Goal: Navigation & Orientation: Understand site structure

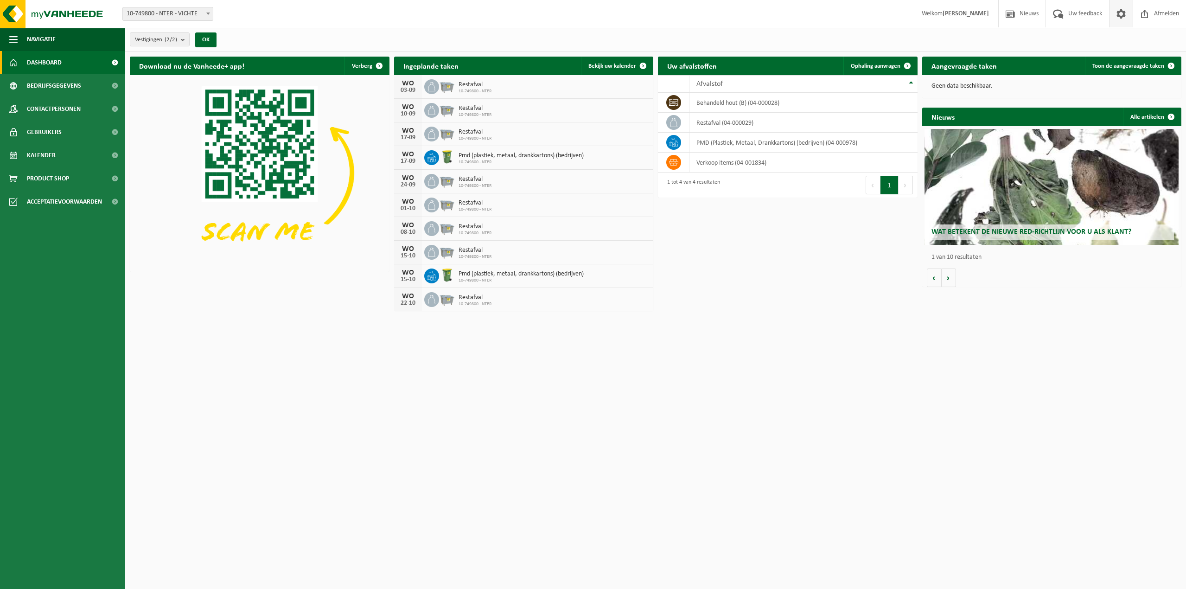
click at [1116, 13] on span at bounding box center [1121, 13] width 14 height 27
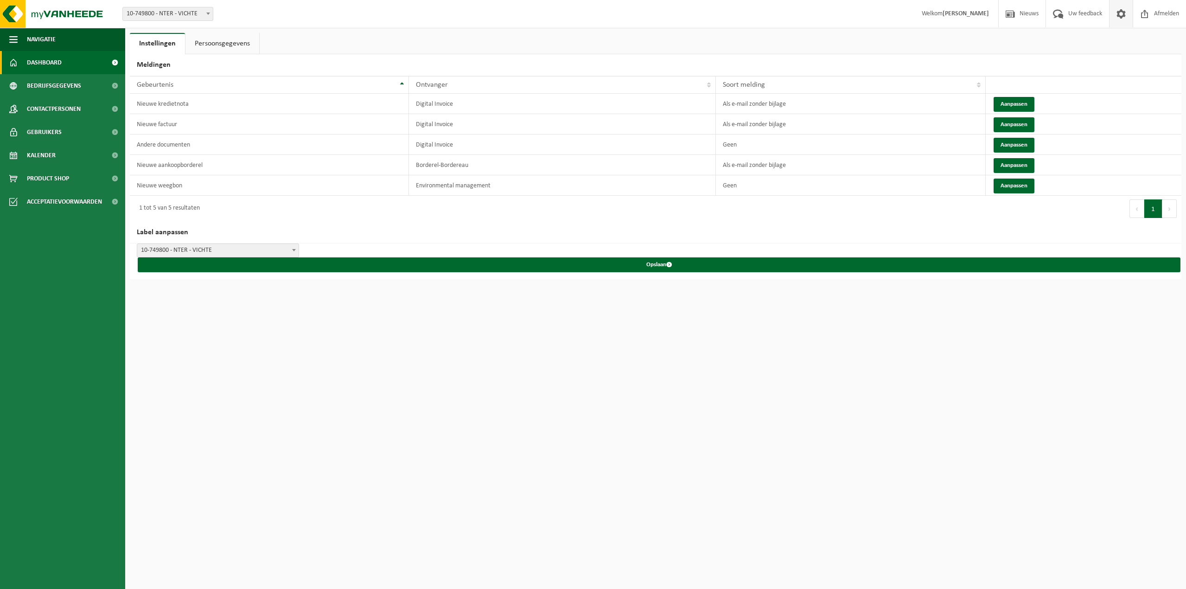
click at [46, 57] on span "Dashboard" at bounding box center [44, 62] width 35 height 23
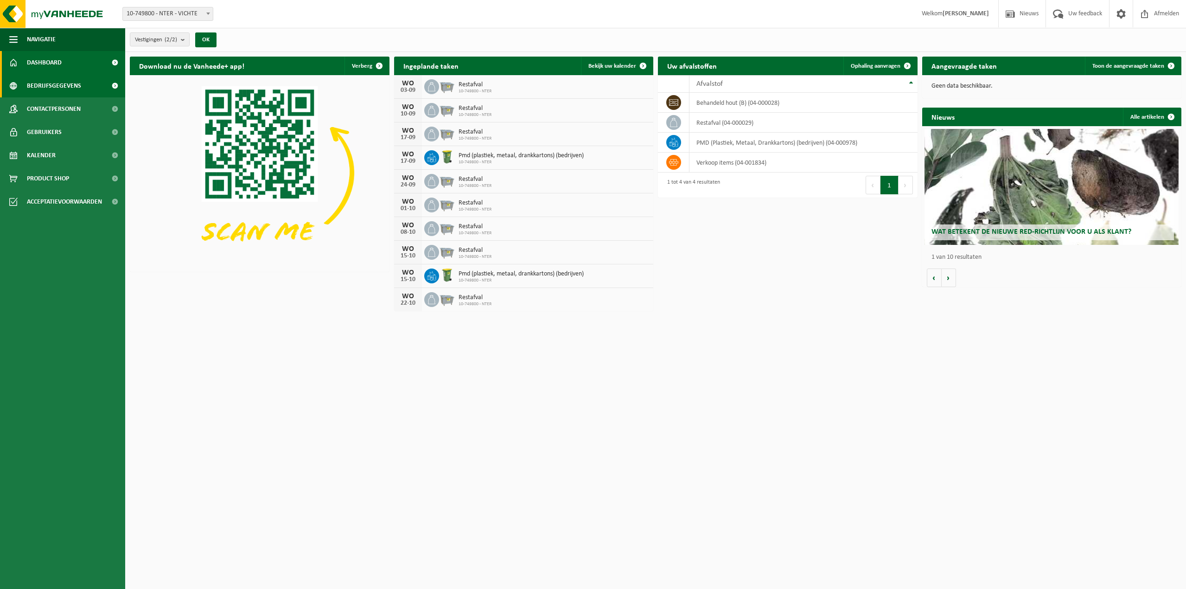
click at [29, 91] on span "Bedrijfsgegevens" at bounding box center [54, 85] width 54 height 23
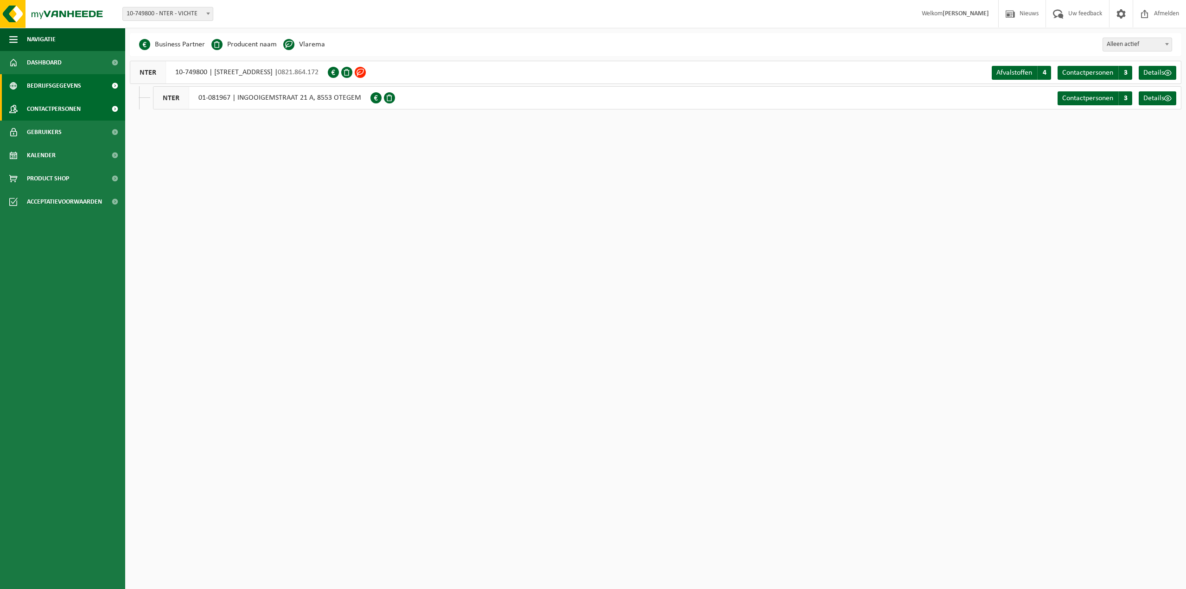
click at [37, 111] on span "Contactpersonen" at bounding box center [54, 108] width 54 height 23
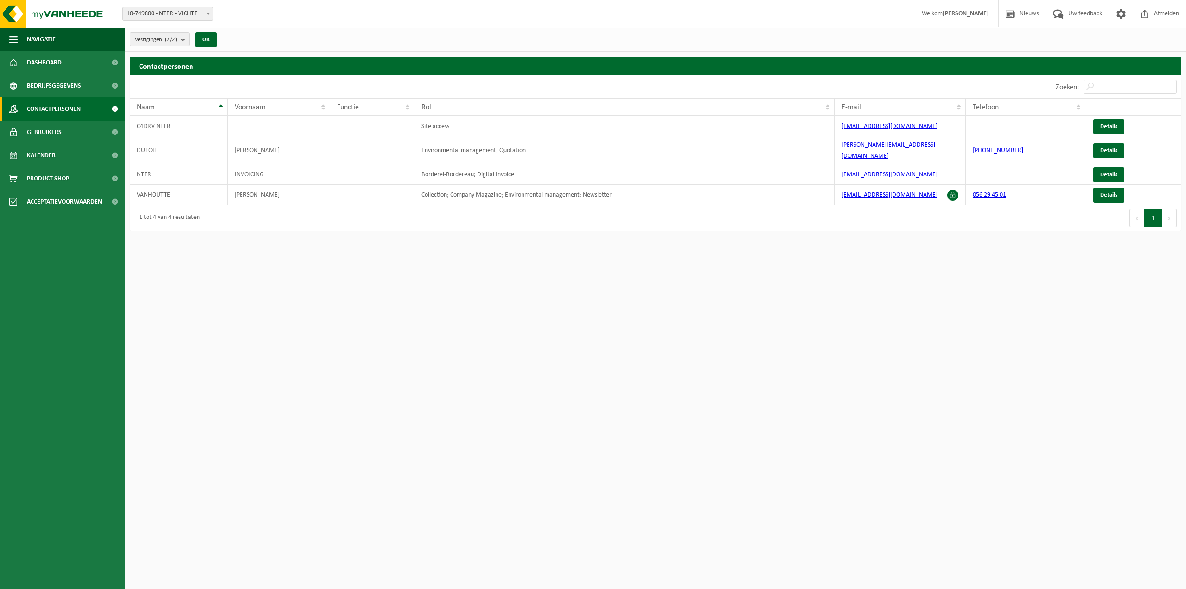
click at [35, 134] on span "Gebruikers" at bounding box center [44, 132] width 35 height 23
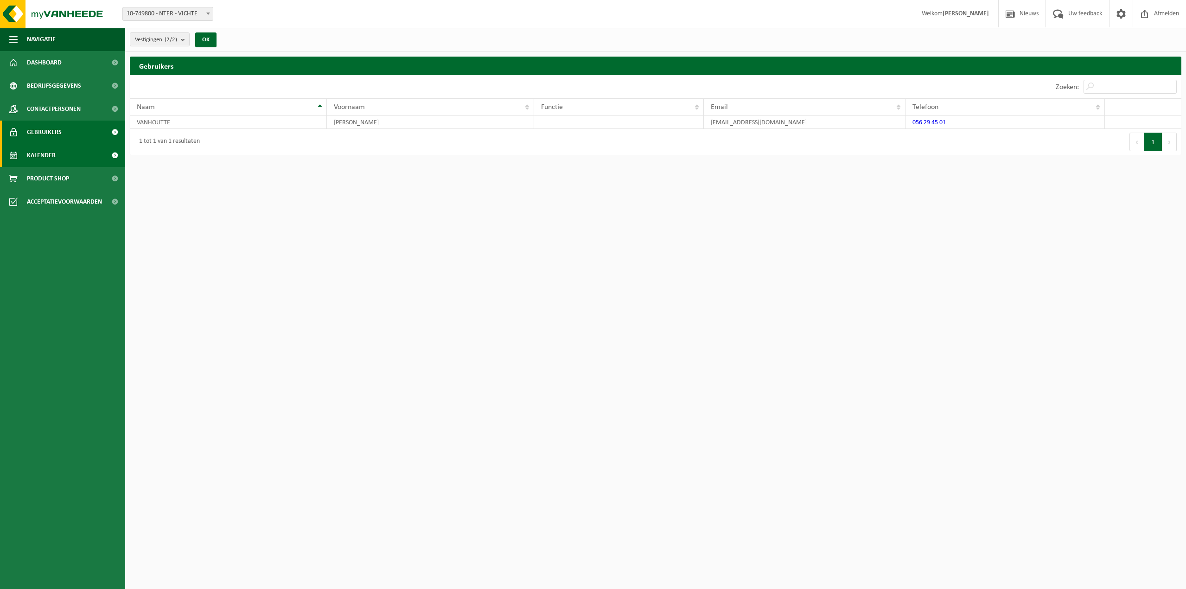
click at [38, 152] on span "Kalender" at bounding box center [41, 155] width 29 height 23
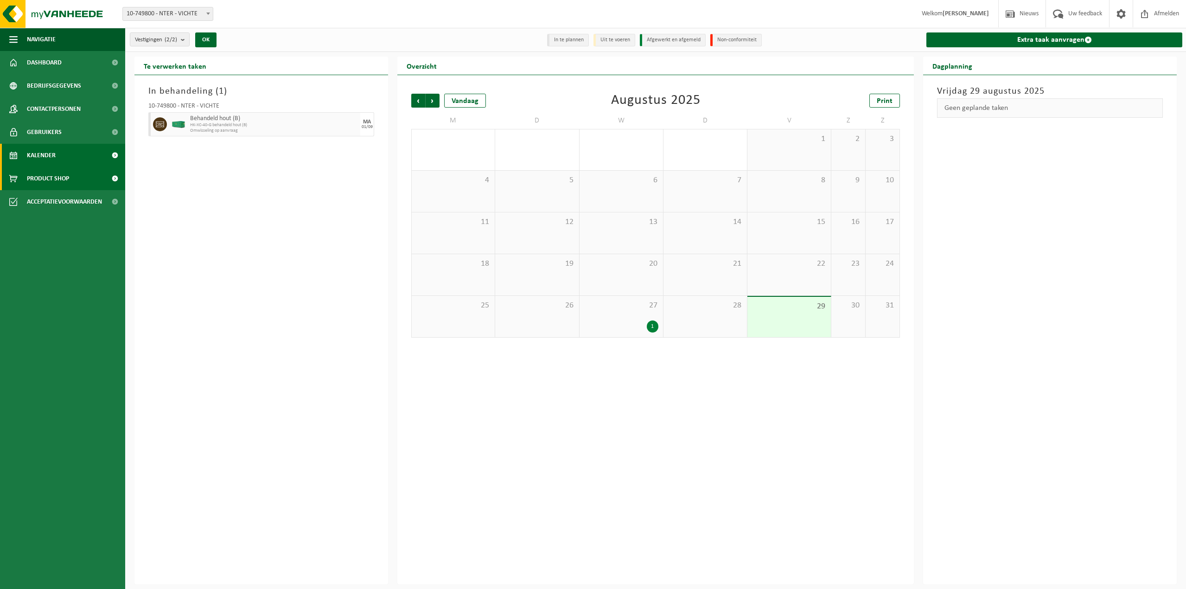
click at [45, 178] on span "Product Shop" at bounding box center [48, 178] width 42 height 23
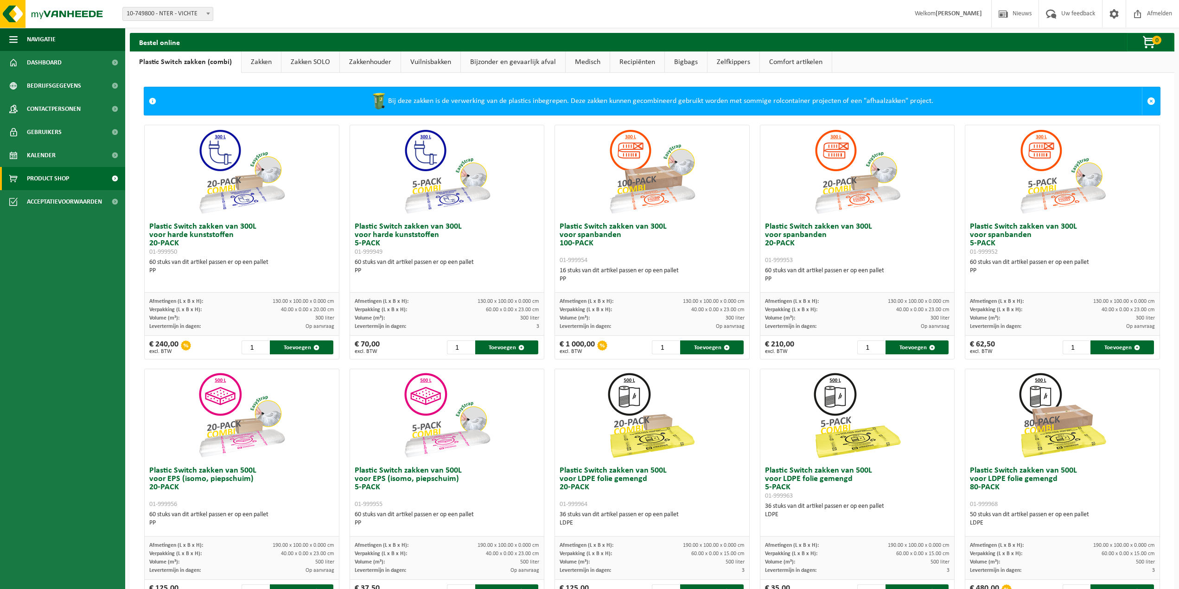
click at [794, 60] on link "Comfort artikelen" at bounding box center [796, 61] width 72 height 21
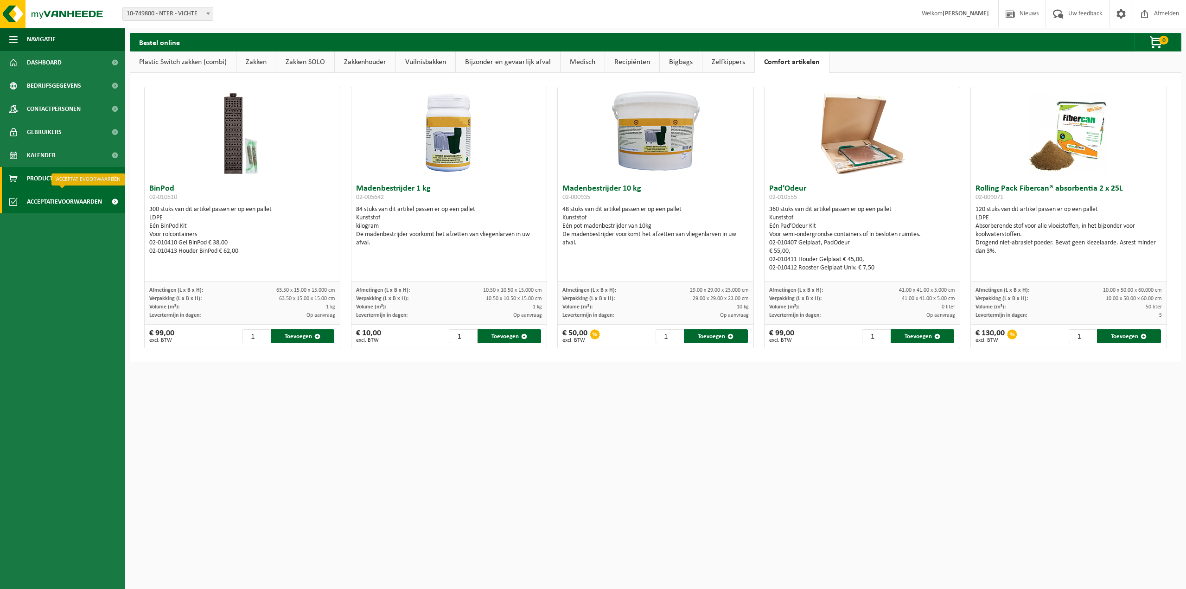
click at [83, 204] on span "Acceptatievoorwaarden" at bounding box center [64, 201] width 75 height 23
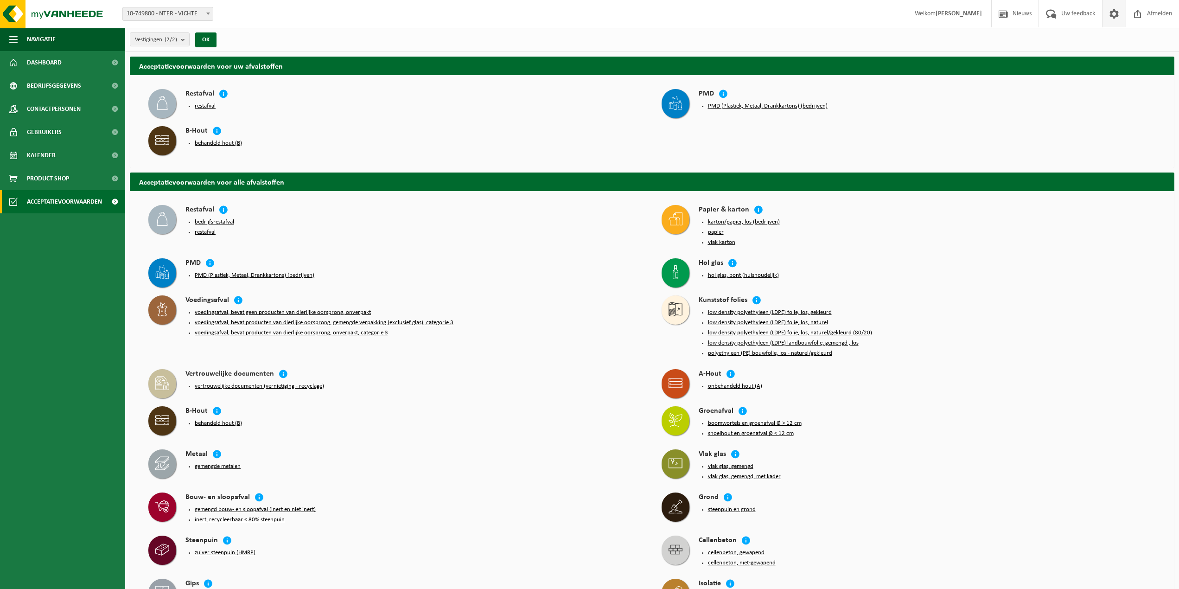
click at [1112, 8] on span at bounding box center [1114, 13] width 14 height 27
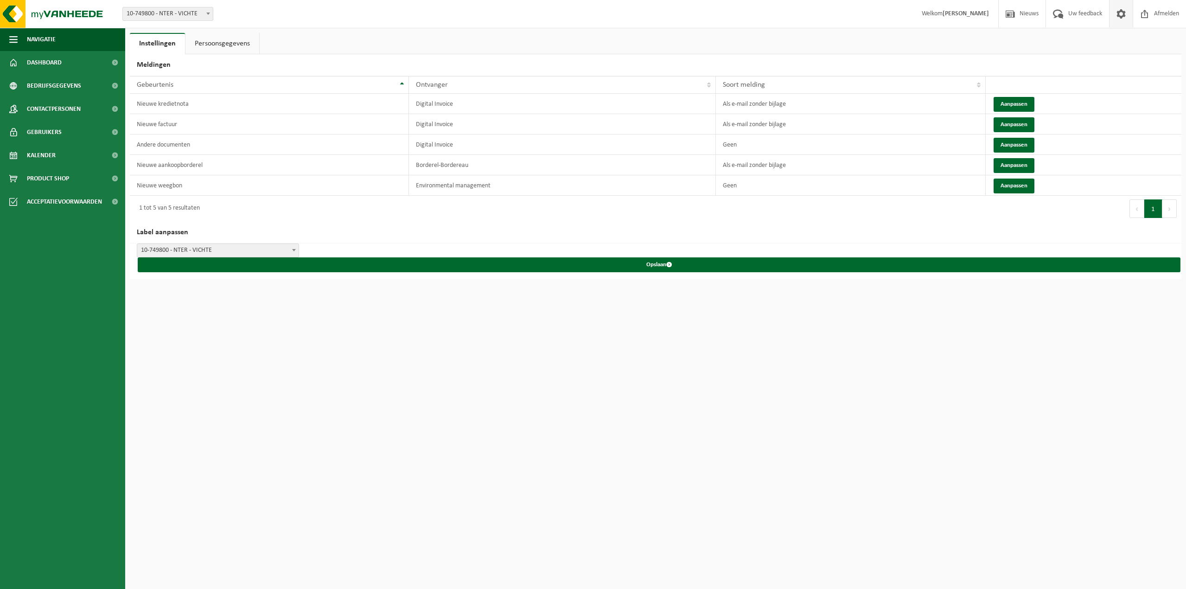
click at [223, 41] on link "Persoonsgegevens" at bounding box center [222, 43] width 74 height 21
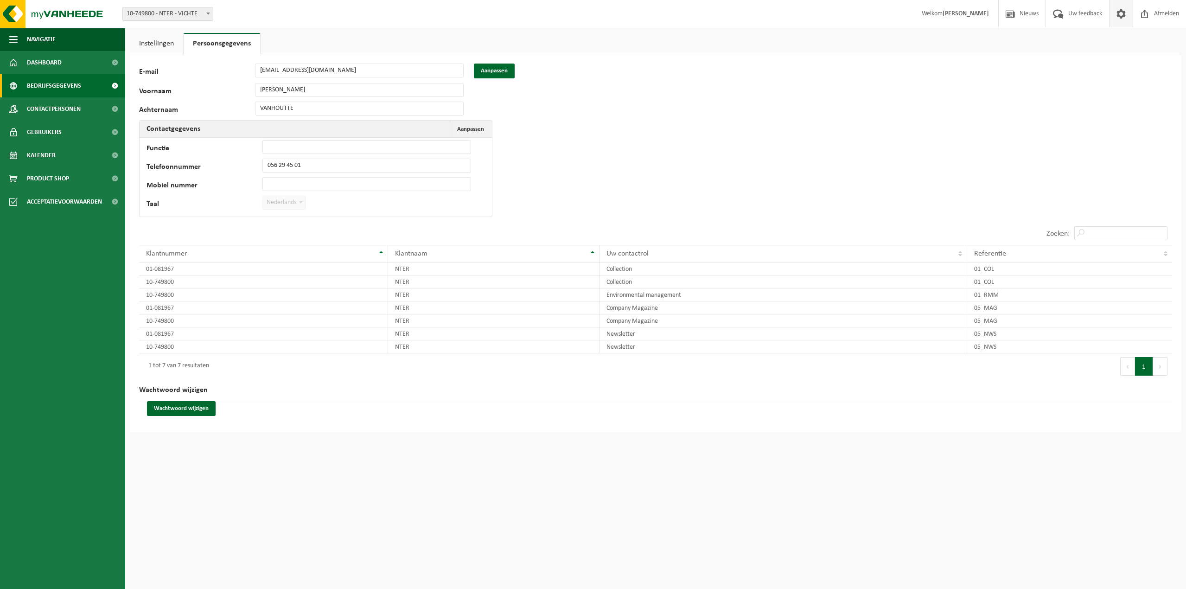
click at [58, 85] on span "Bedrijfsgegevens" at bounding box center [54, 85] width 54 height 23
